Goal: Book appointment/travel/reservation

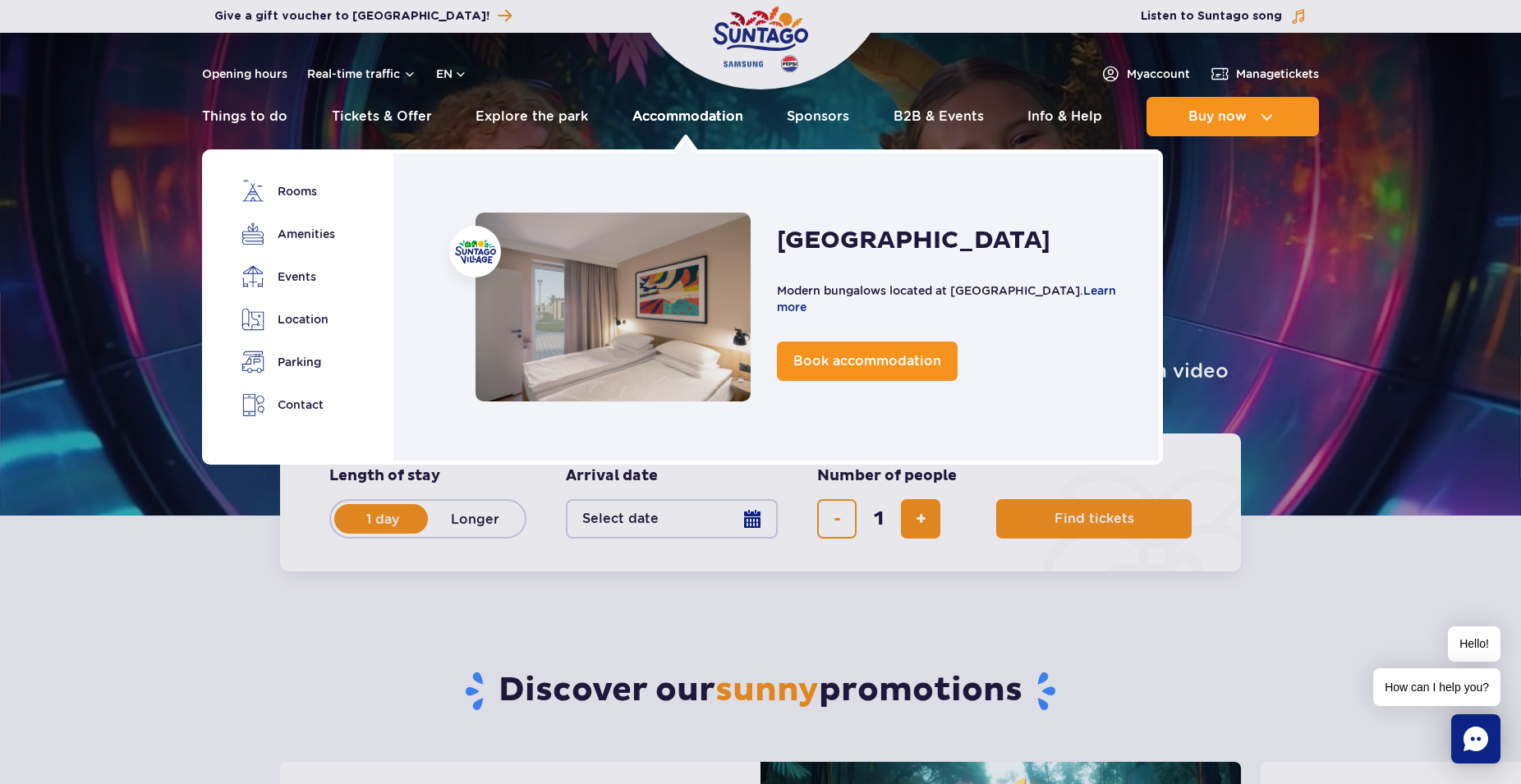
click at [678, 114] on link "Accommodation" at bounding box center [687, 116] width 111 height 40
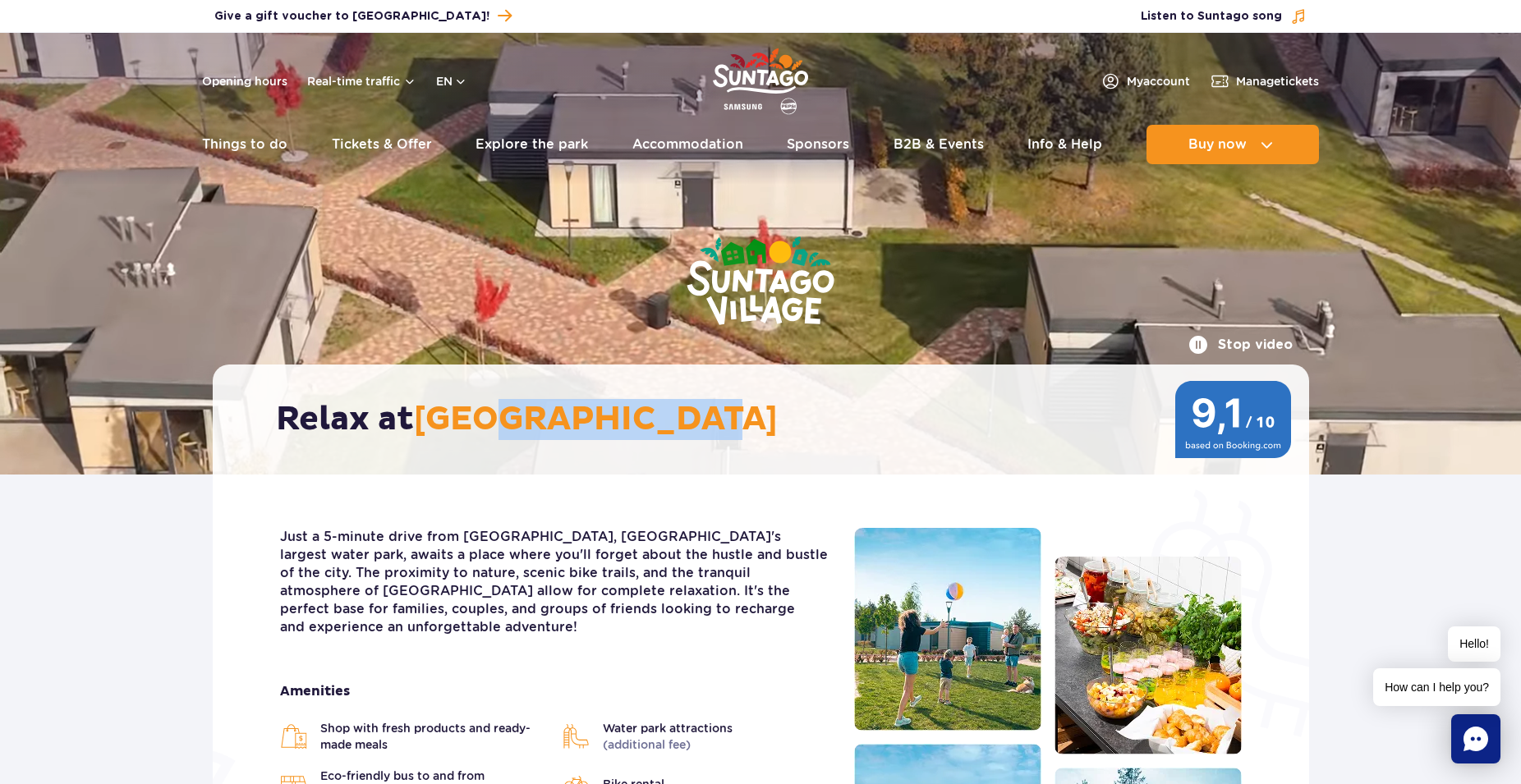
drag, startPoint x: 1008, startPoint y: 244, endPoint x: 495, endPoint y: 242, distance: 513.0
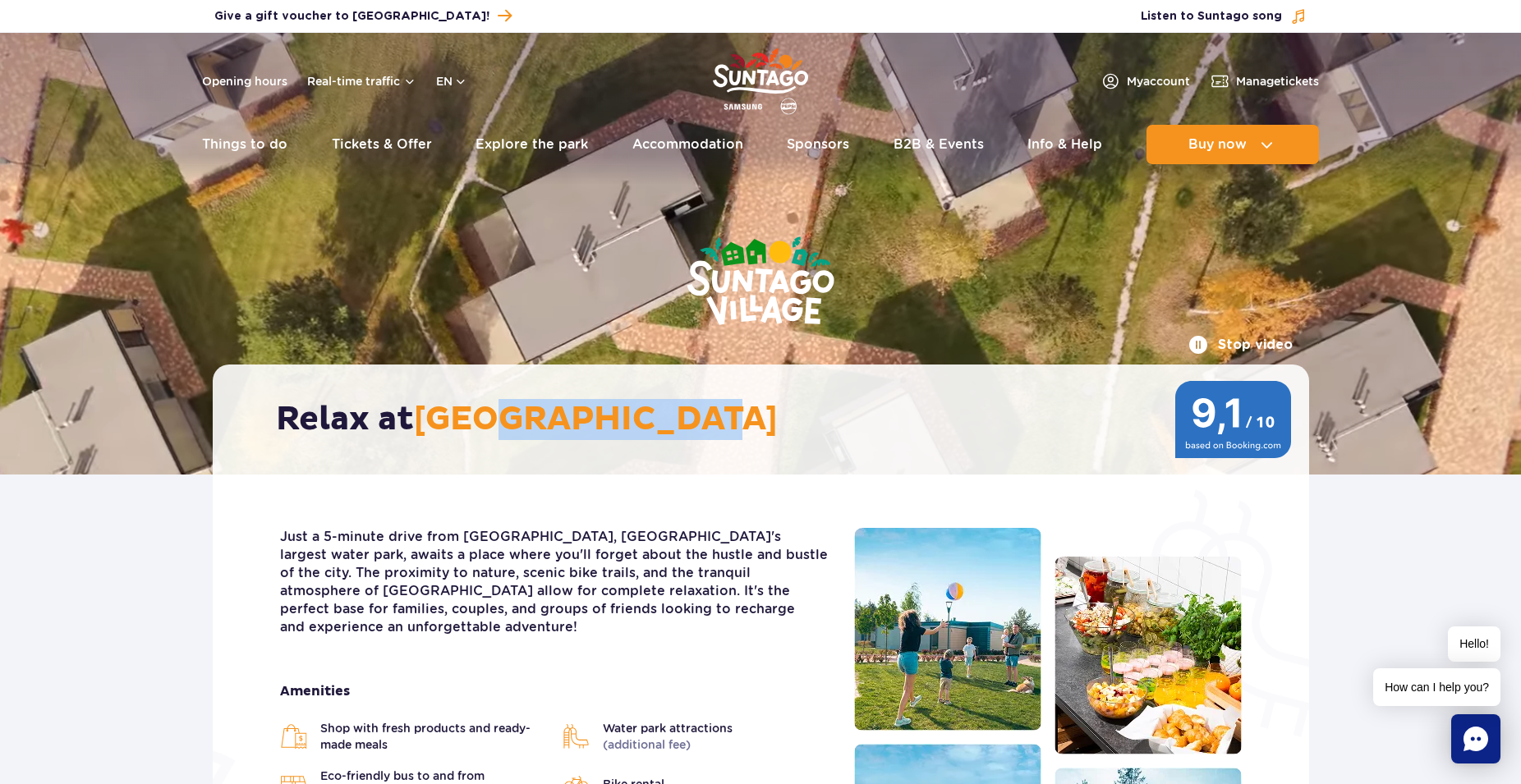
click at [495, 242] on div "Stop video Relax at [GEOGRAPHIC_DATA]" at bounding box center [760, 254] width 1121 height 441
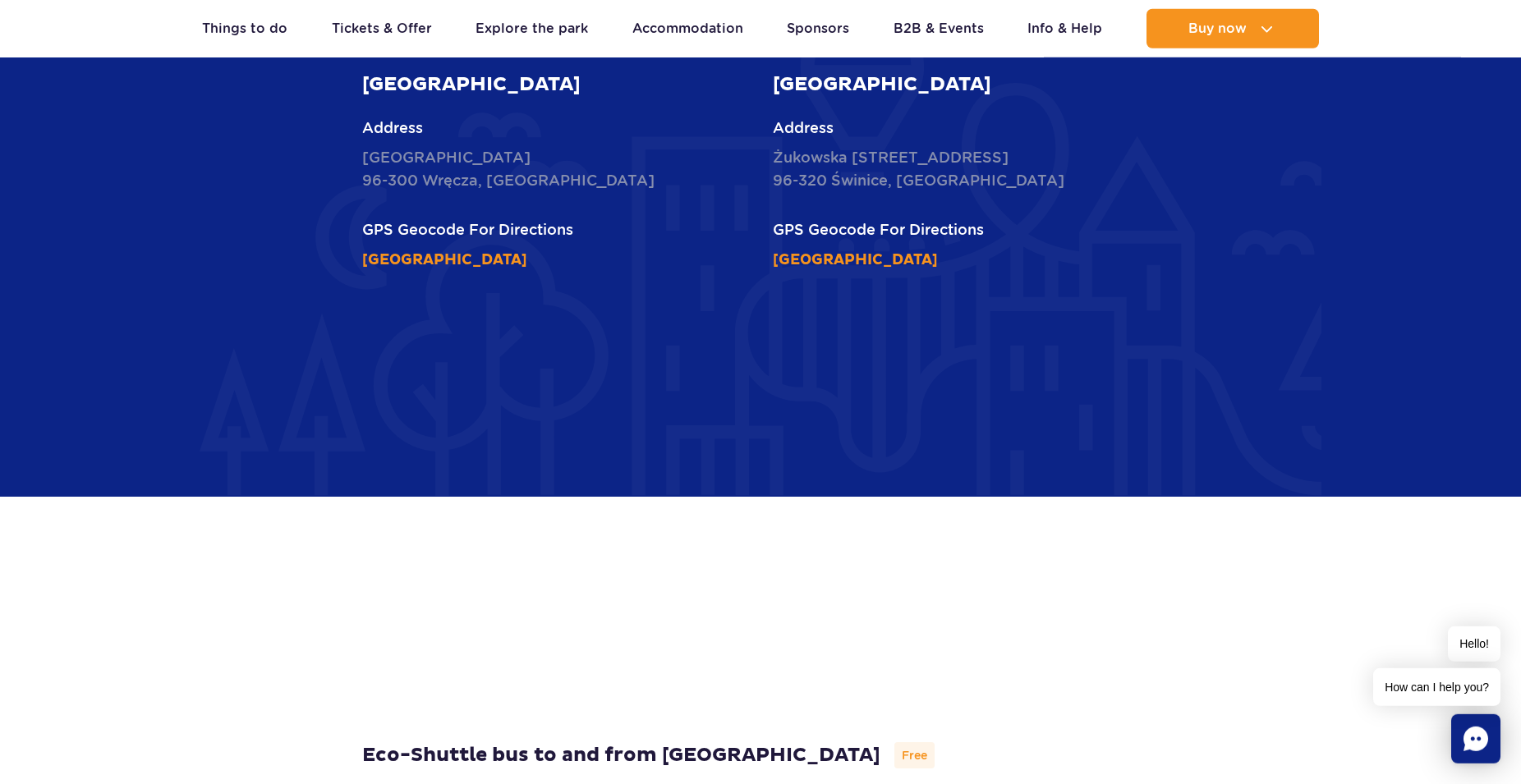
scroll to position [4353, 0]
